Goal: Transaction & Acquisition: Purchase product/service

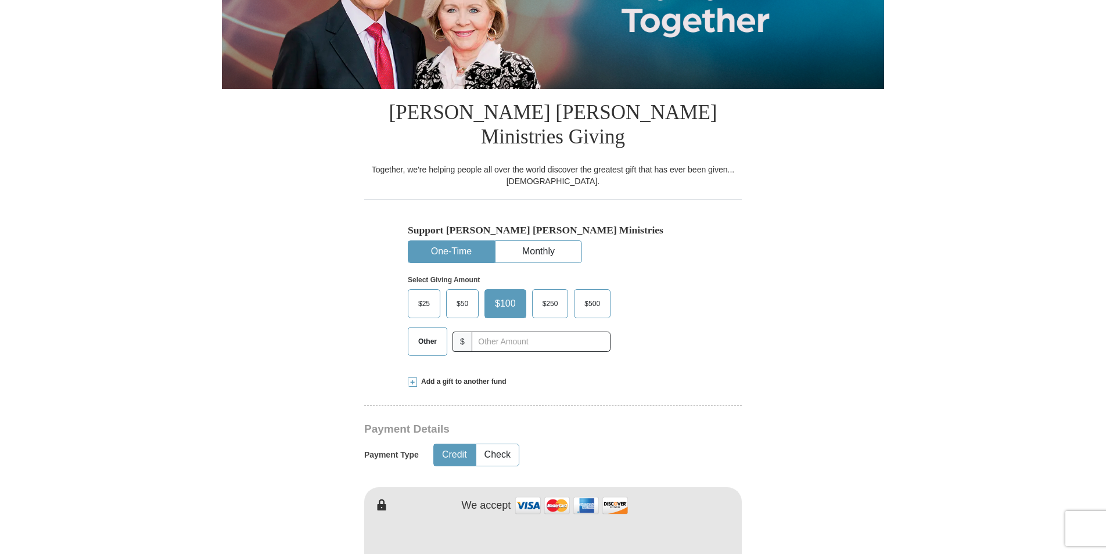
scroll to position [232, 0]
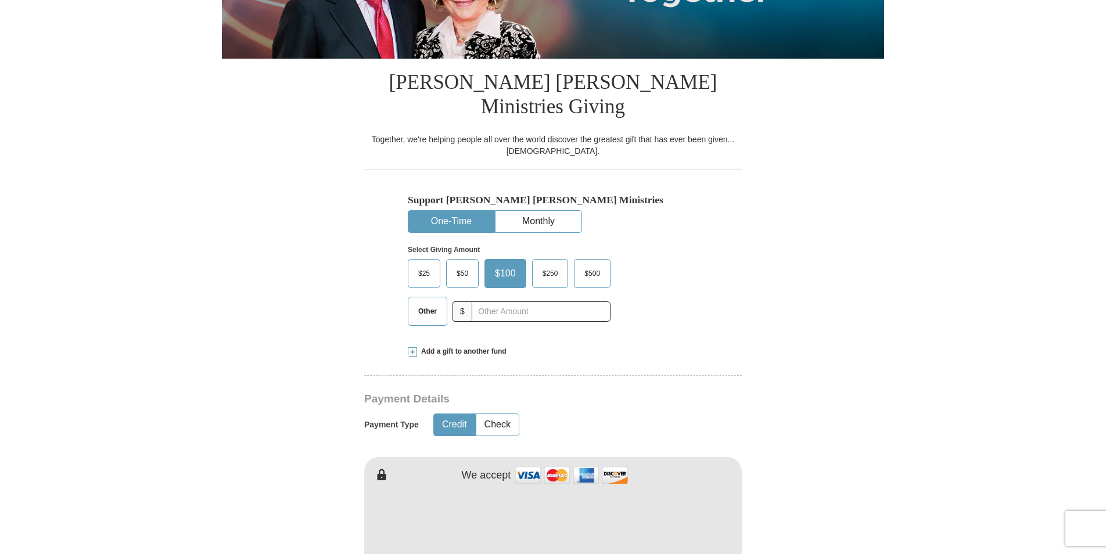
click at [430, 265] on span "$25" at bounding box center [424, 273] width 23 height 17
click at [0, 0] on input "$25" at bounding box center [0, 0] width 0 height 0
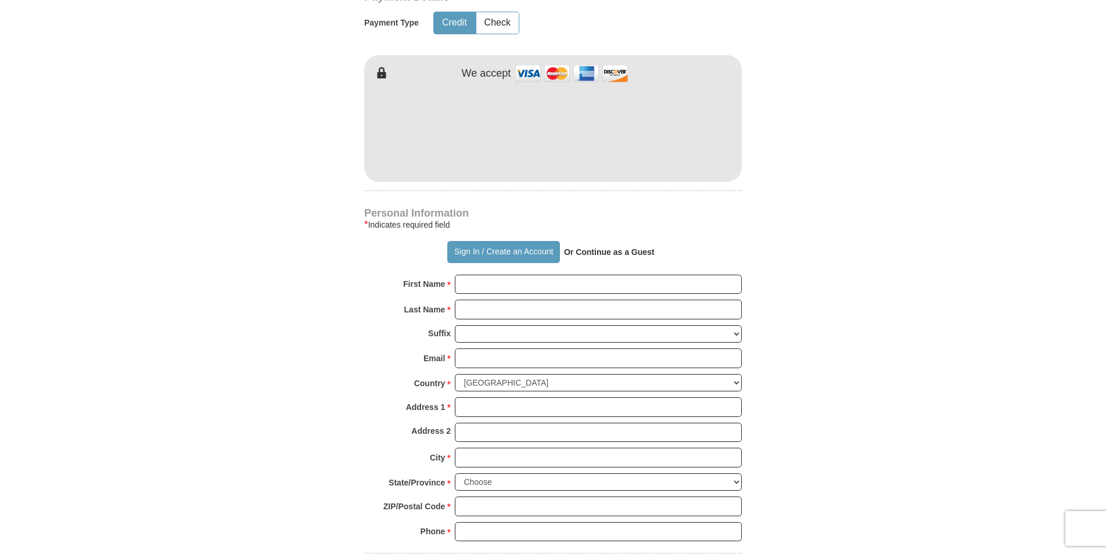
scroll to position [639, 0]
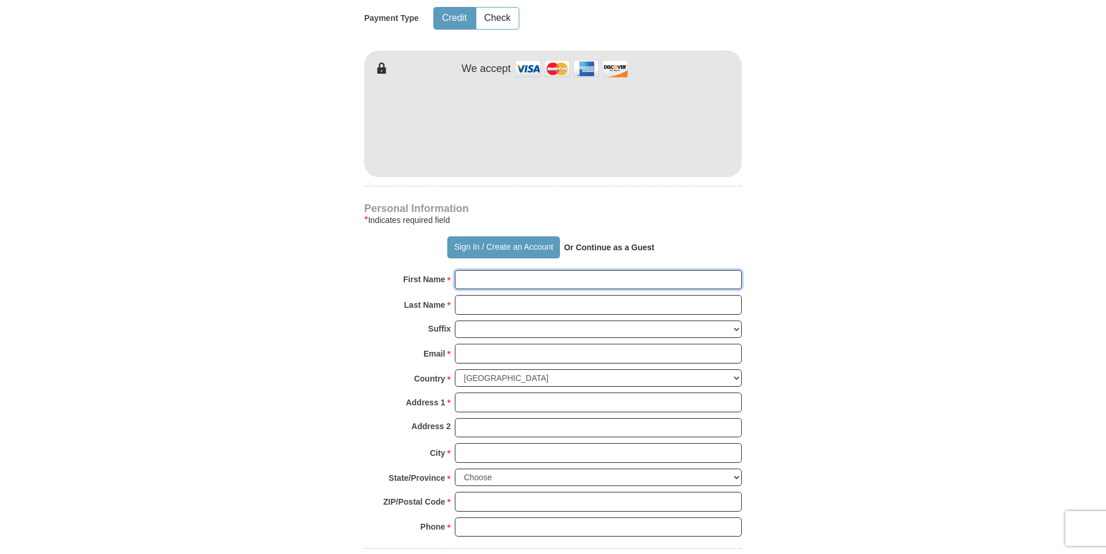
click at [465, 270] on input "First Name *" at bounding box center [598, 280] width 287 height 20
type input "[PERSON_NAME]"
type input "[EMAIL_ADDRESS][DOMAIN_NAME]"
type input "[STREET_ADDRESS]"
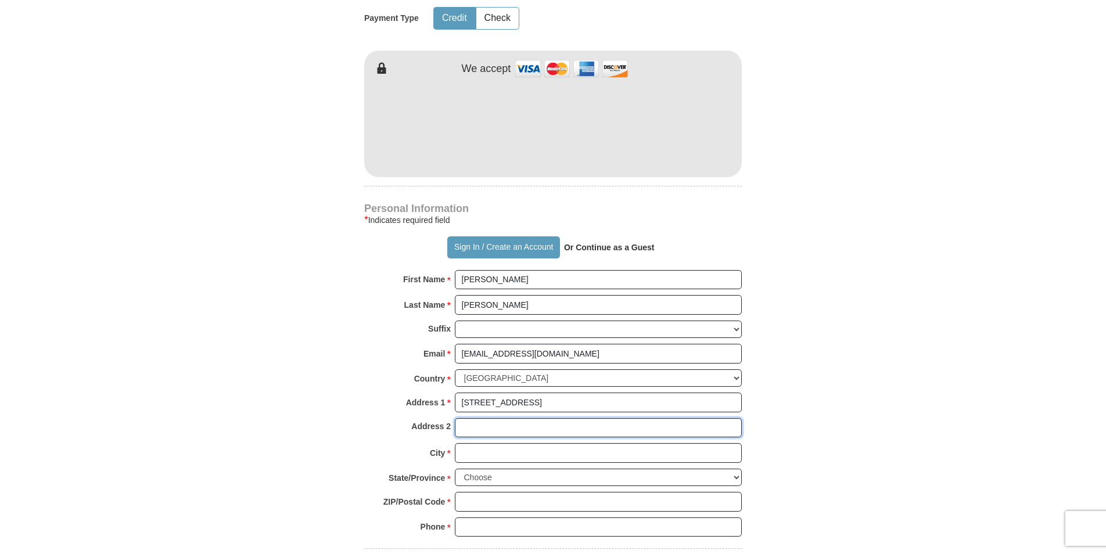
type input "[STREET_ADDRESS]"
type input "Stephenville"
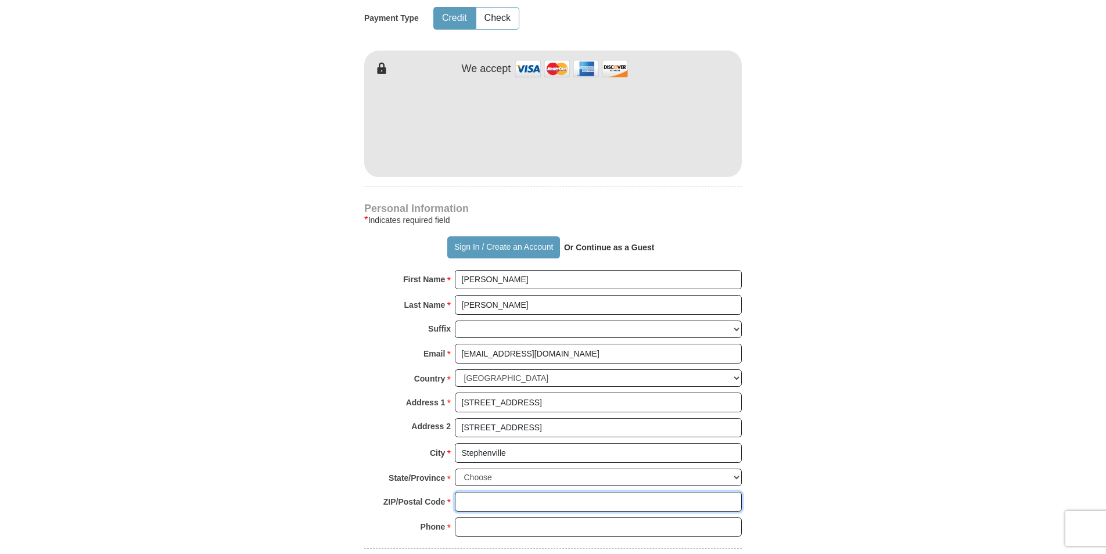
type input "76401"
type input "2547173921"
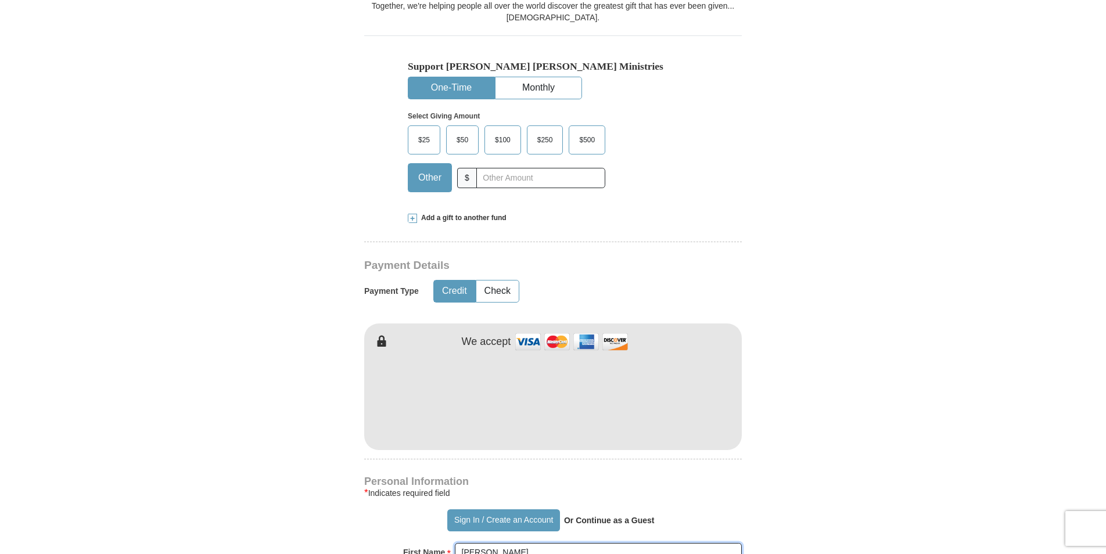
scroll to position [349, 0]
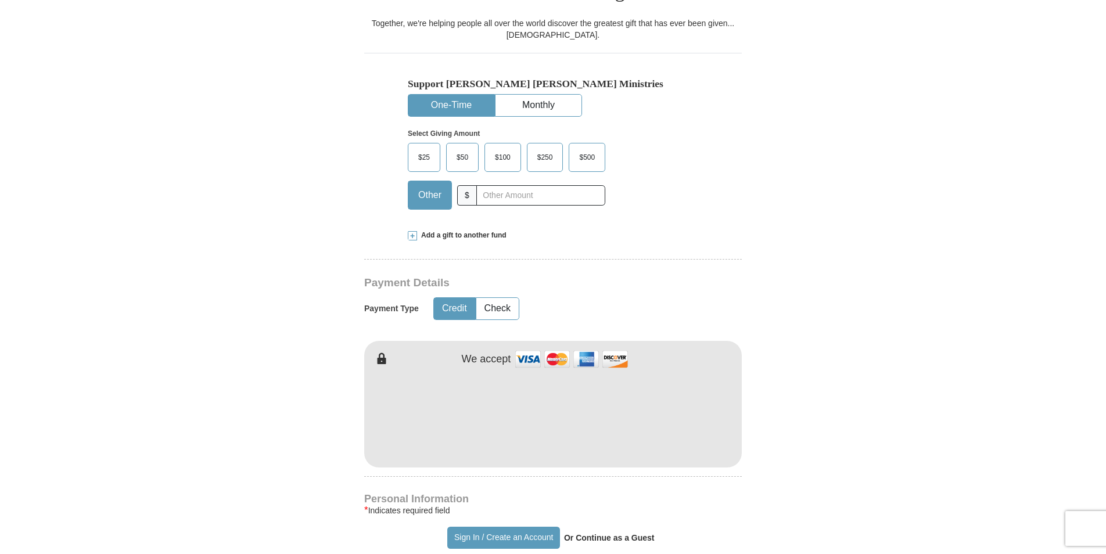
click at [424, 149] on span "$25" at bounding box center [424, 157] width 23 height 17
click at [0, 0] on input "$25" at bounding box center [0, 0] width 0 height 0
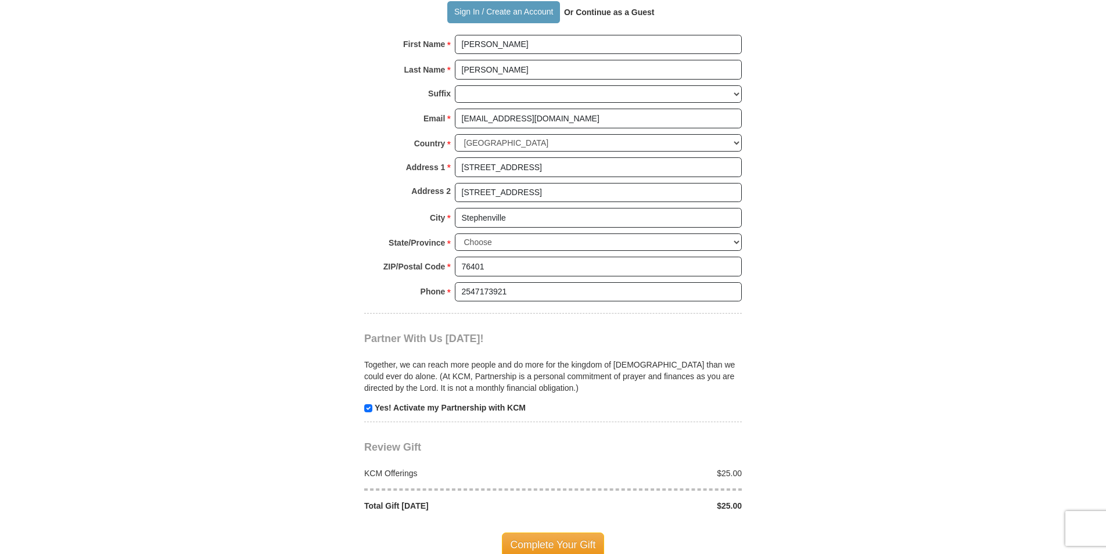
scroll to position [1104, 0]
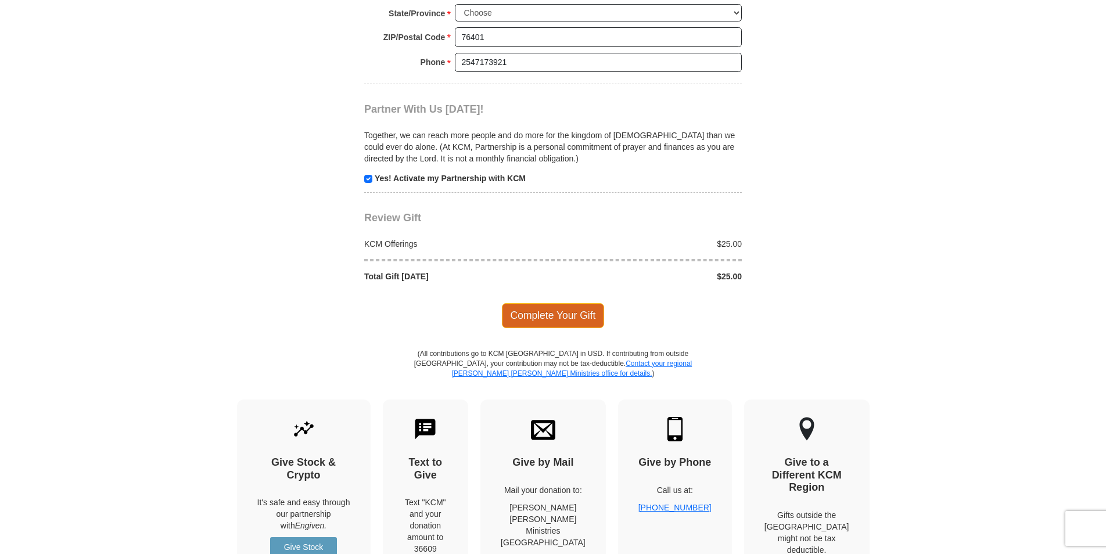
click at [585, 303] on span "Complete Your Gift" at bounding box center [553, 315] width 103 height 24
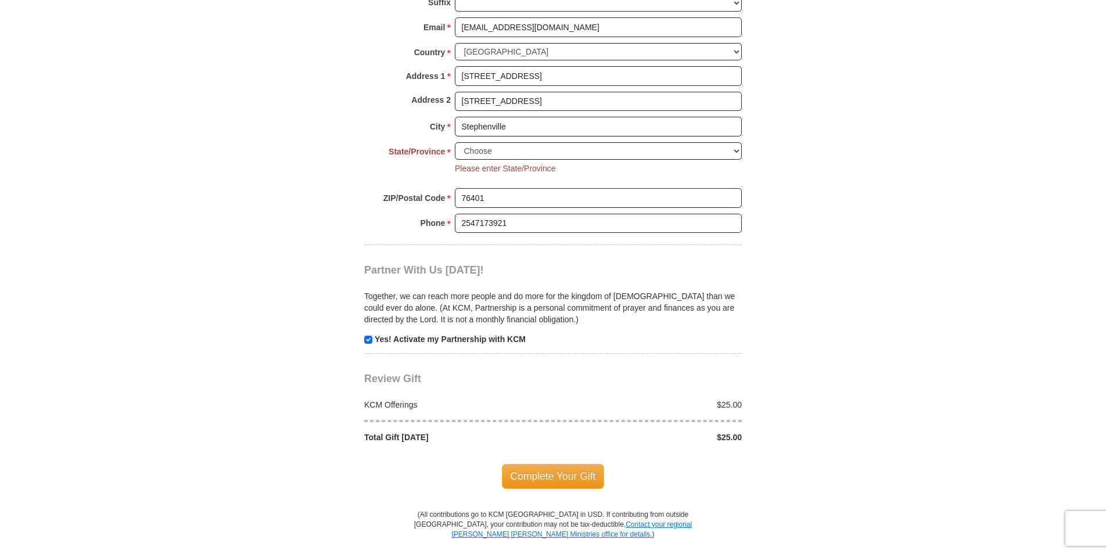
scroll to position [898, 0]
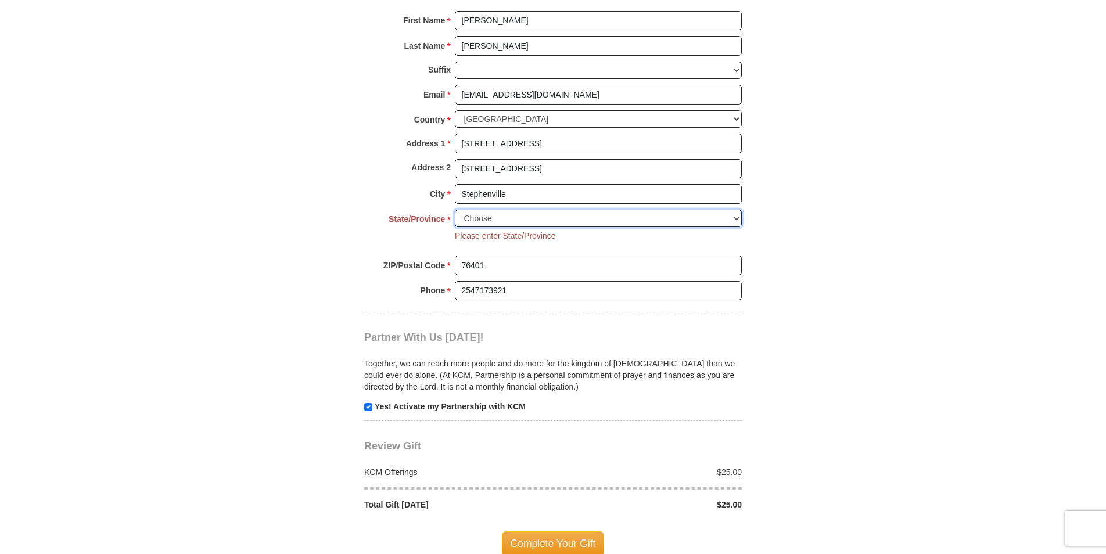
click at [737, 210] on select "Choose [US_STATE] [US_STATE] [US_STATE] [US_STATE] [US_STATE] Armed Forces Amer…" at bounding box center [598, 219] width 287 height 18
select select "[GEOGRAPHIC_DATA]"
click at [455, 210] on select "Choose [US_STATE] [US_STATE] [US_STATE] [US_STATE] [US_STATE] Armed Forces Amer…" at bounding box center [598, 219] width 287 height 18
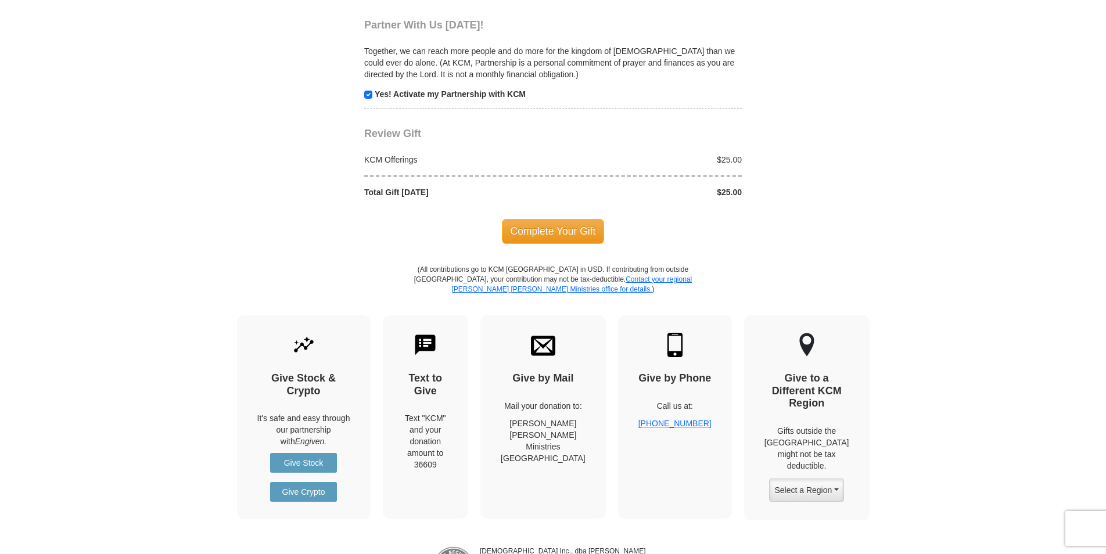
scroll to position [1247, 0]
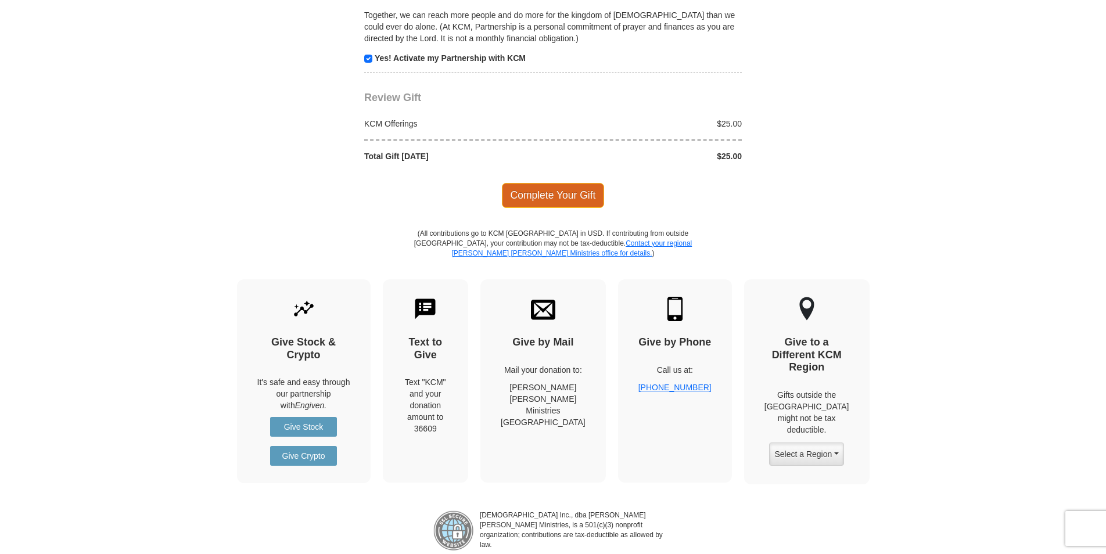
click at [582, 183] on span "Complete Your Gift" at bounding box center [553, 195] width 103 height 24
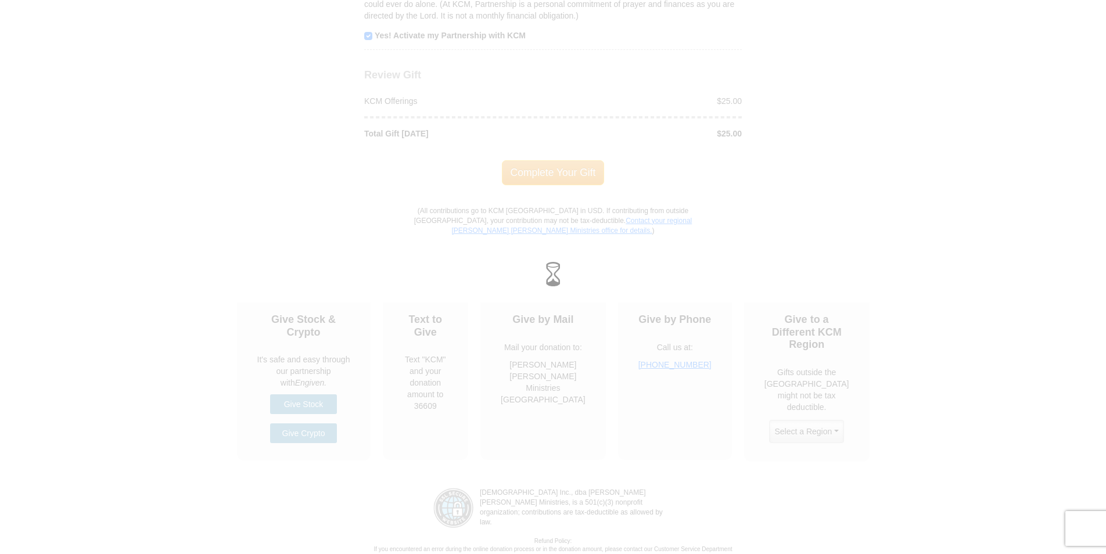
scroll to position [1224, 0]
